Goal: Information Seeking & Learning: Learn about a topic

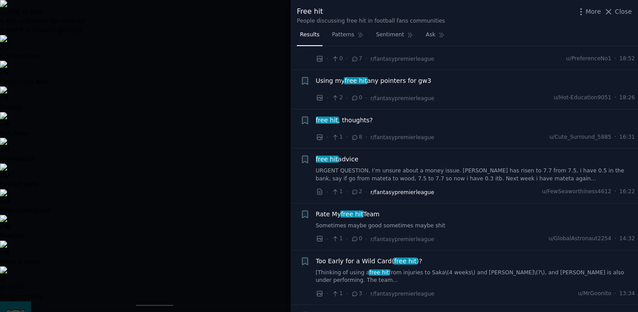
scroll to position [250, 0]
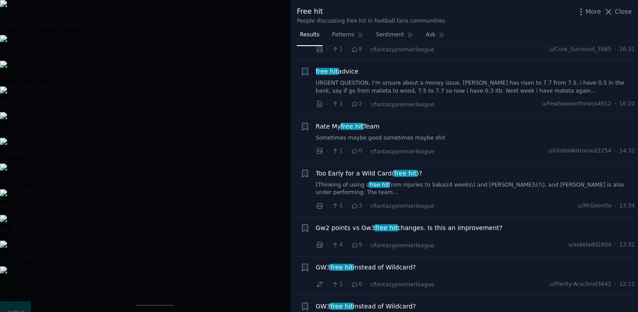
click at [212, 223] on div at bounding box center [319, 156] width 638 height 312
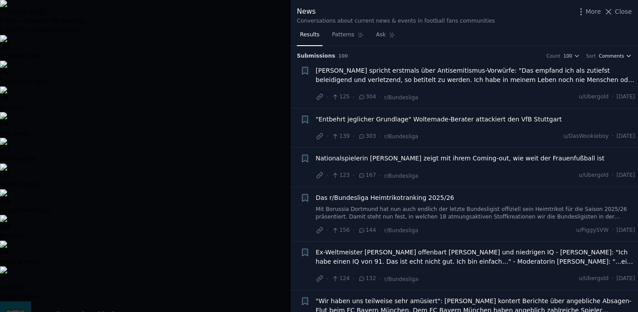
click at [613, 54] on span "Comments" at bounding box center [611, 56] width 25 height 6
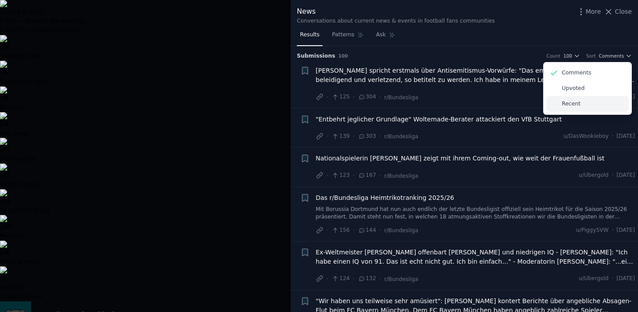
click at [580, 101] on div "Recent" at bounding box center [587, 103] width 82 height 15
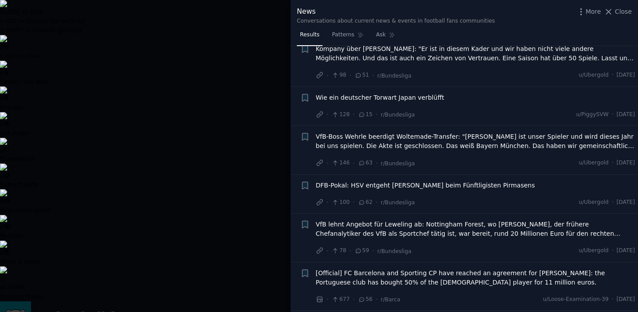
scroll to position [257, 0]
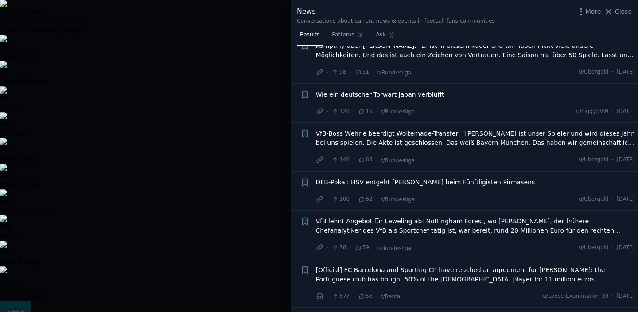
click at [253, 239] on div at bounding box center [319, 156] width 638 height 312
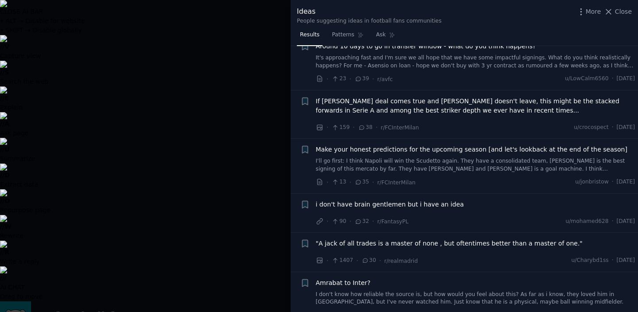
scroll to position [599, 0]
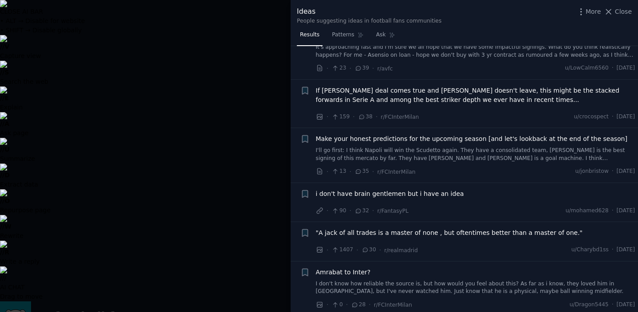
click at [197, 198] on div at bounding box center [319, 156] width 638 height 312
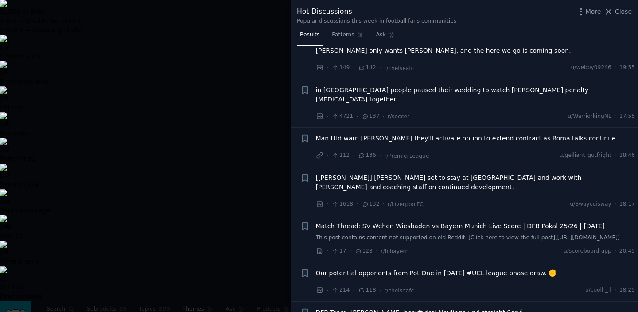
scroll to position [315, 0]
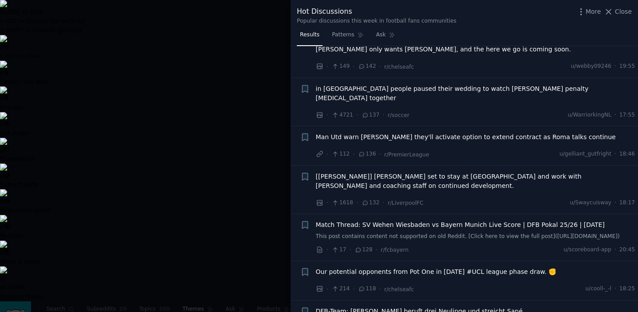
click at [185, 278] on div at bounding box center [319, 156] width 638 height 312
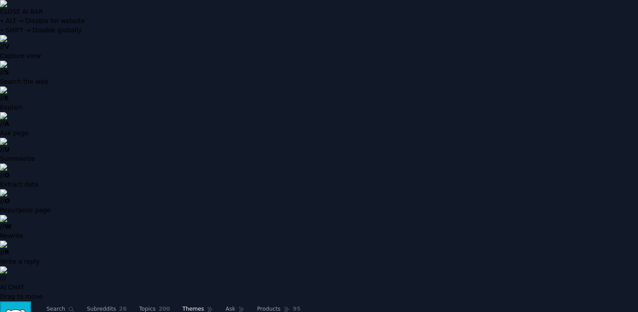
click at [9, 309] on img "Sidebar" at bounding box center [15, 316] width 20 height 15
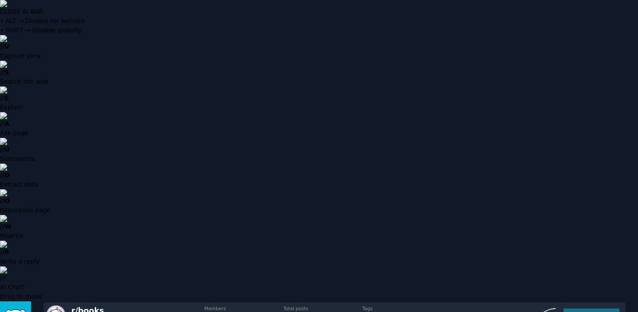
scroll to position [542, 0]
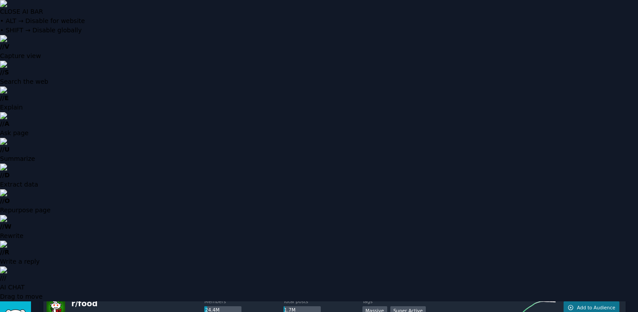
scroll to position [671, 0]
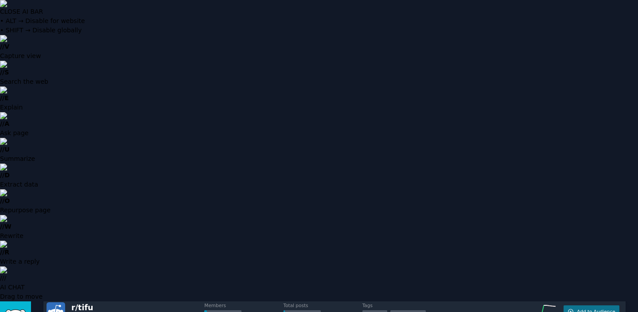
scroll to position [1227, 0]
